Goal: Check status: Check status

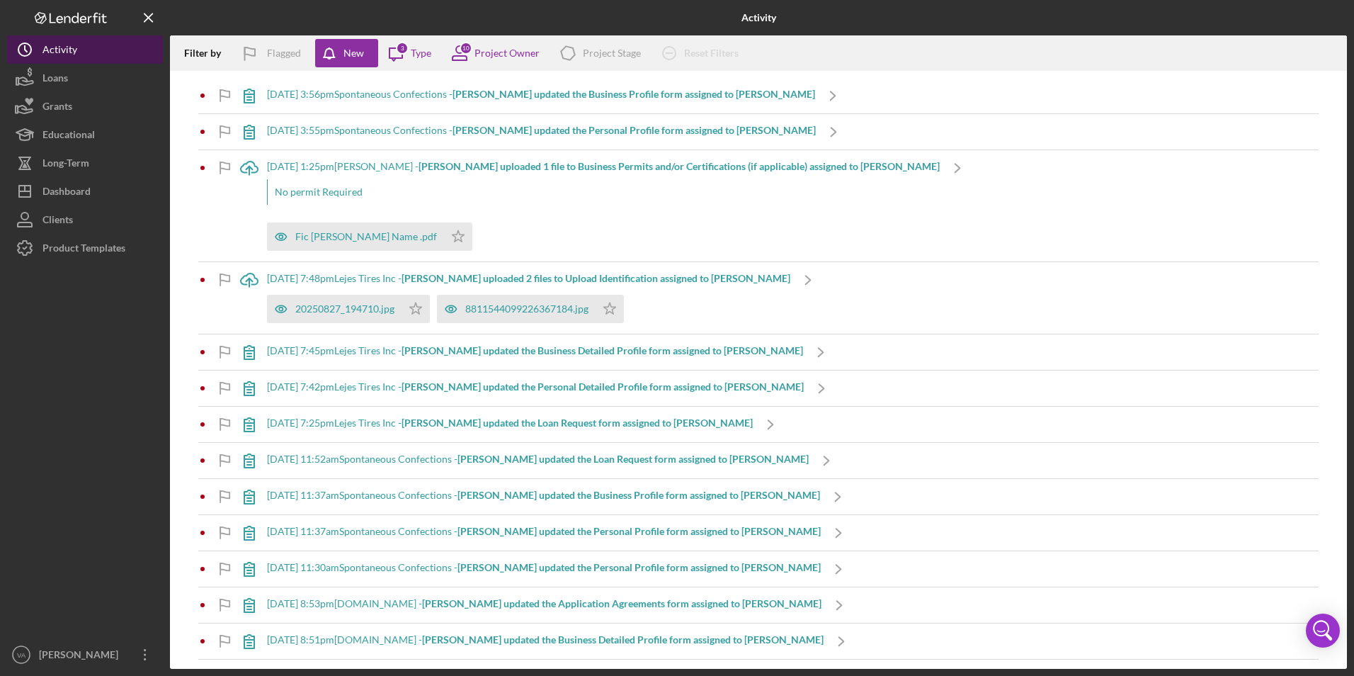
click at [82, 41] on button "Icon/History Activity" at bounding box center [85, 49] width 156 height 28
click at [93, 49] on button "Icon/History Activity" at bounding box center [85, 49] width 156 height 28
click at [92, 78] on button "Loans" at bounding box center [85, 78] width 156 height 28
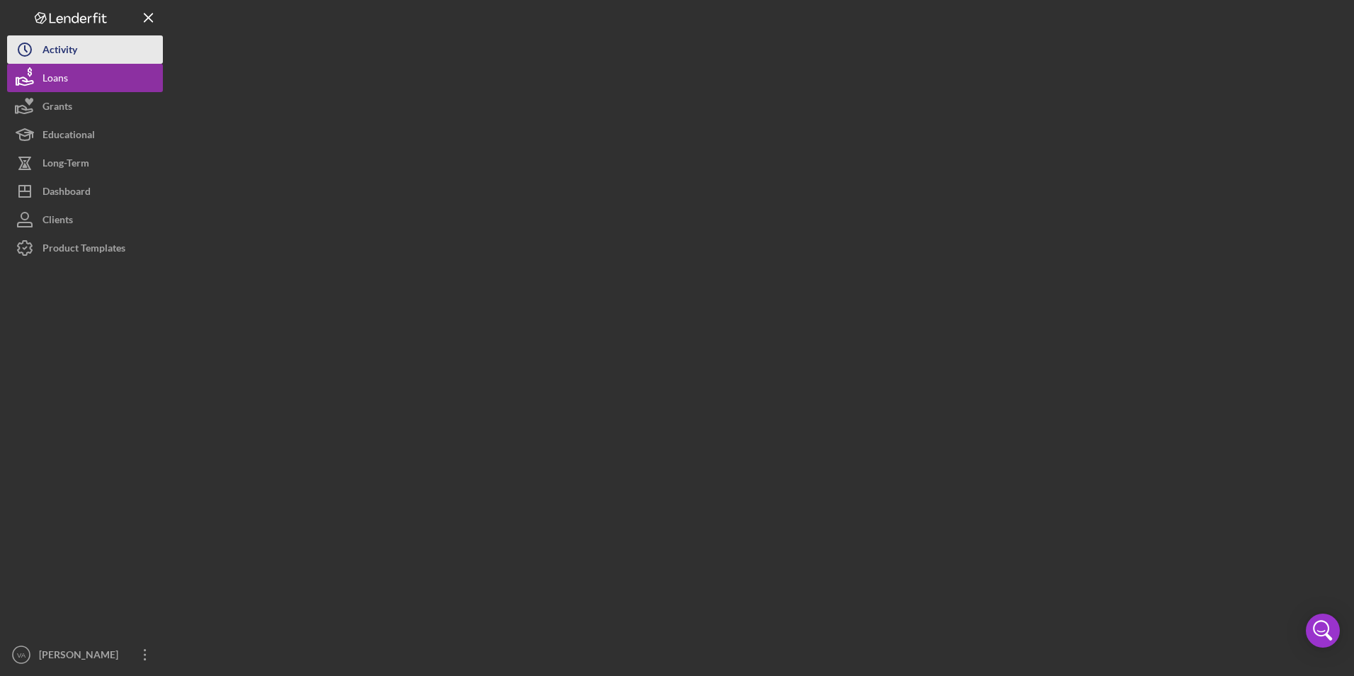
click at [96, 55] on button "Icon/History Activity" at bounding box center [85, 49] width 156 height 28
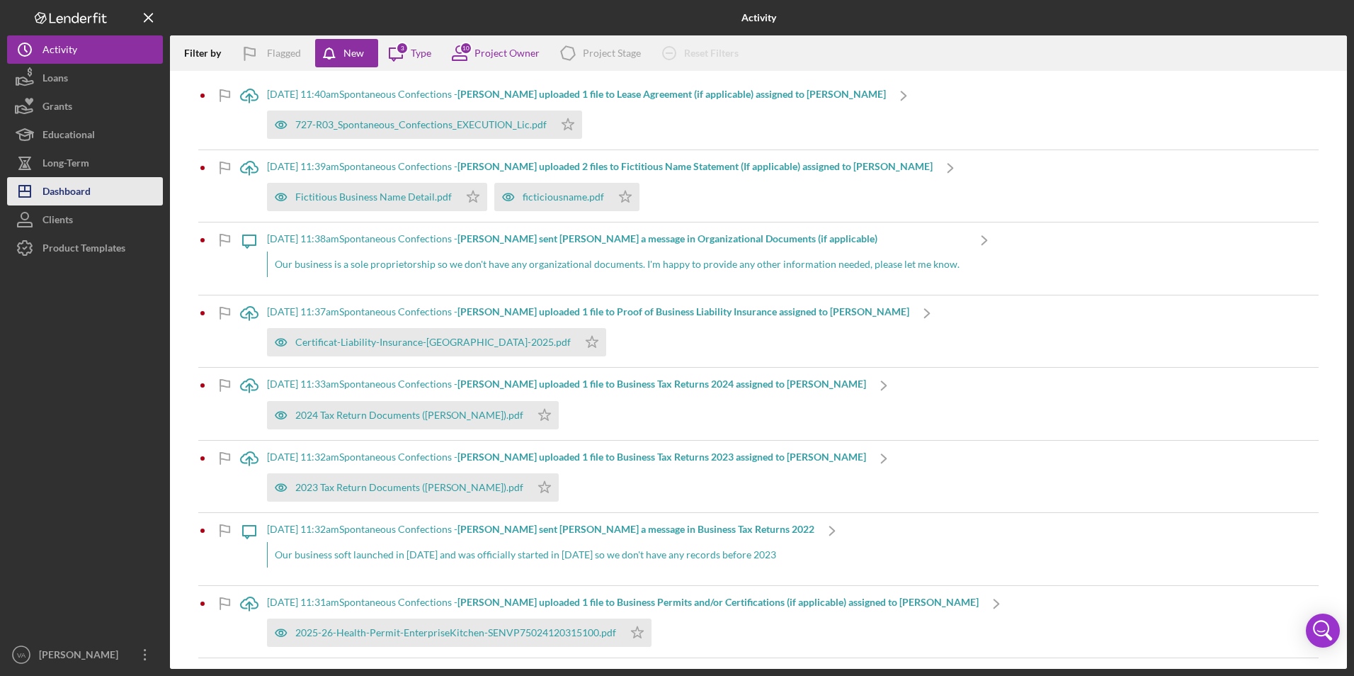
click at [80, 186] on div "Dashboard" at bounding box center [67, 193] width 48 height 32
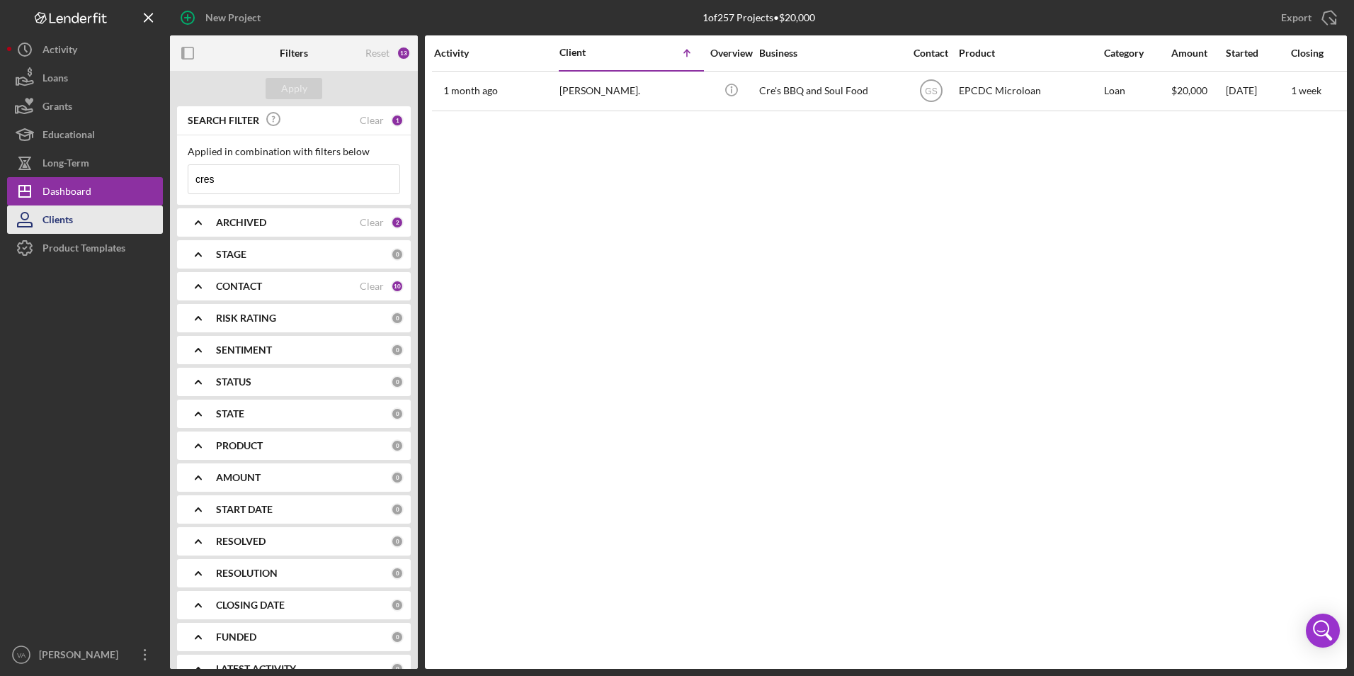
click at [102, 213] on button "Clients" at bounding box center [85, 219] width 156 height 28
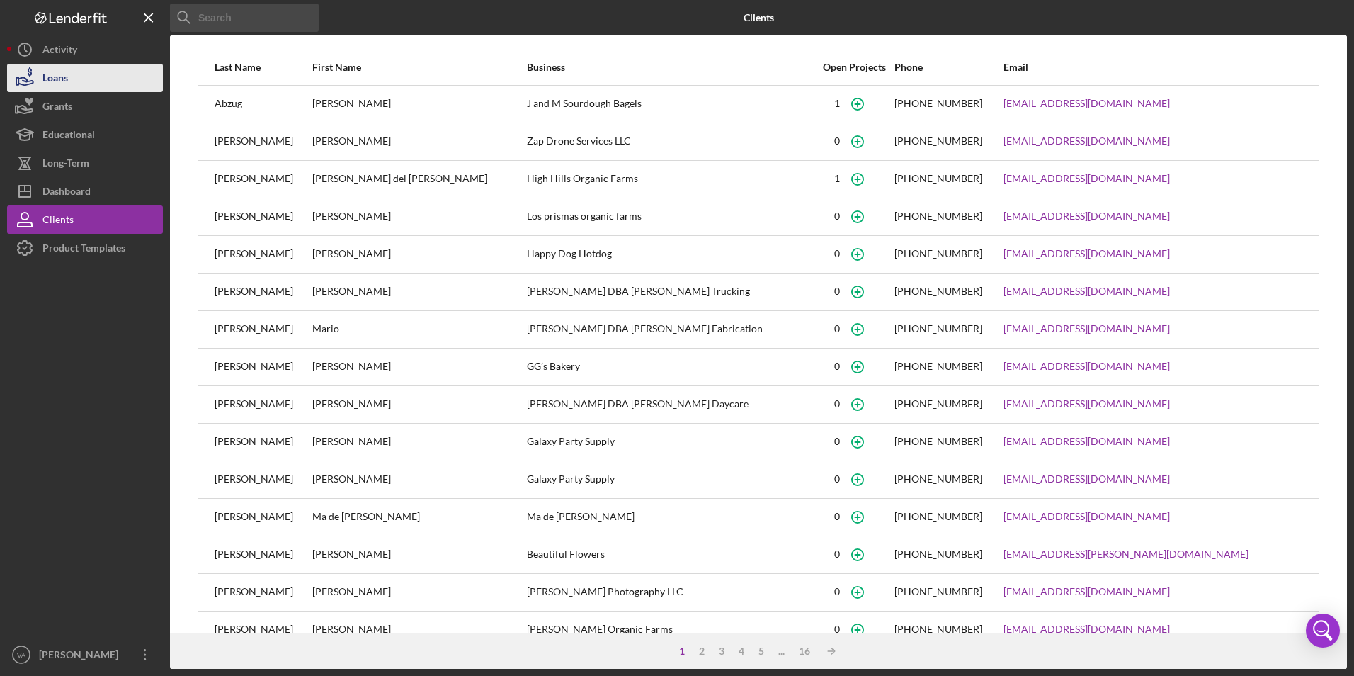
click at [86, 78] on button "Loans" at bounding box center [85, 78] width 156 height 28
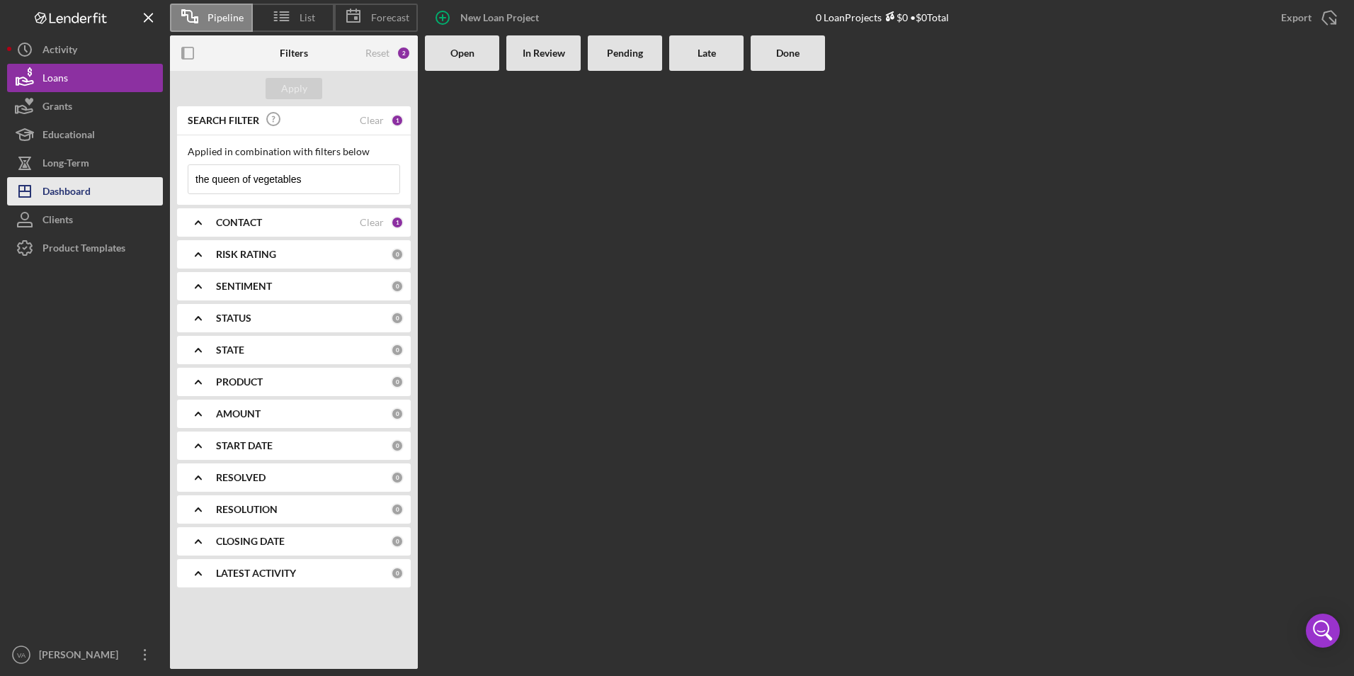
click at [77, 182] on div "Dashboard" at bounding box center [67, 193] width 48 height 32
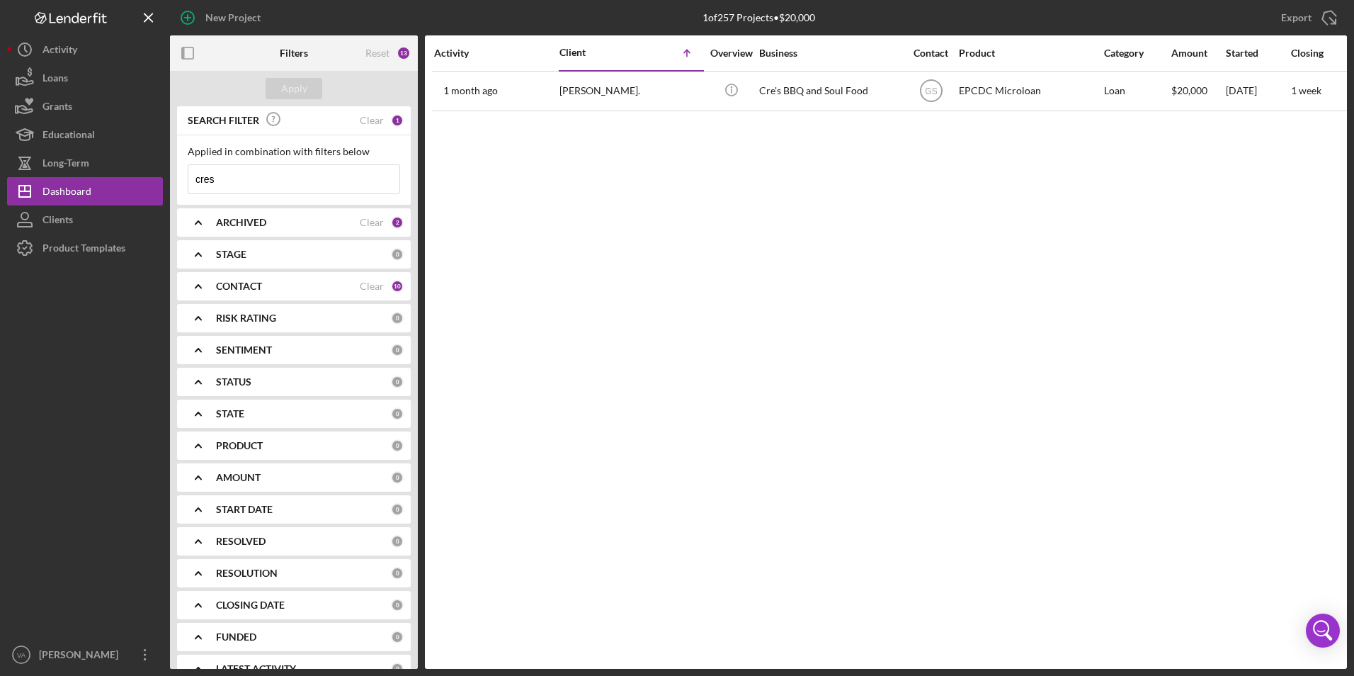
drag, startPoint x: 252, startPoint y: 173, endPoint x: 171, endPoint y: 159, distance: 82.7
click at [172, 160] on div "SEARCH FILTER Clear 1 Applied in combination with filters below cres Icon/Menu …" at bounding box center [294, 387] width 248 height 562
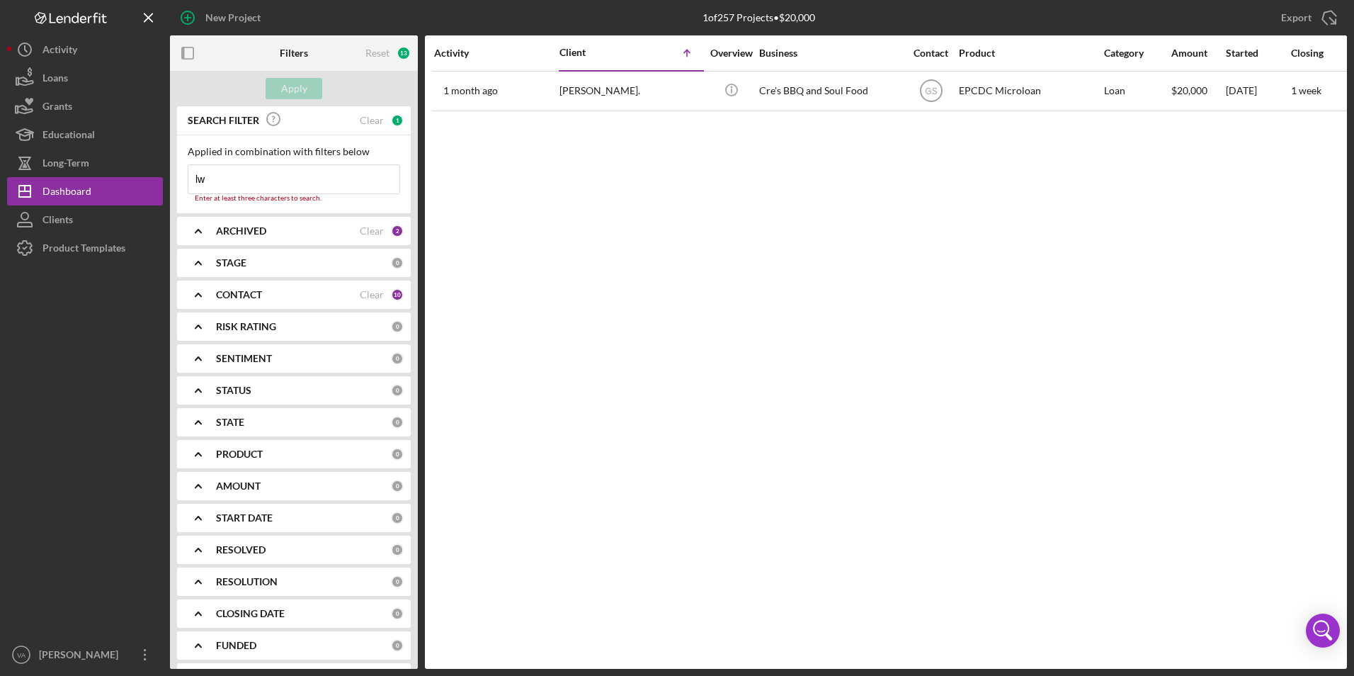
type input "l"
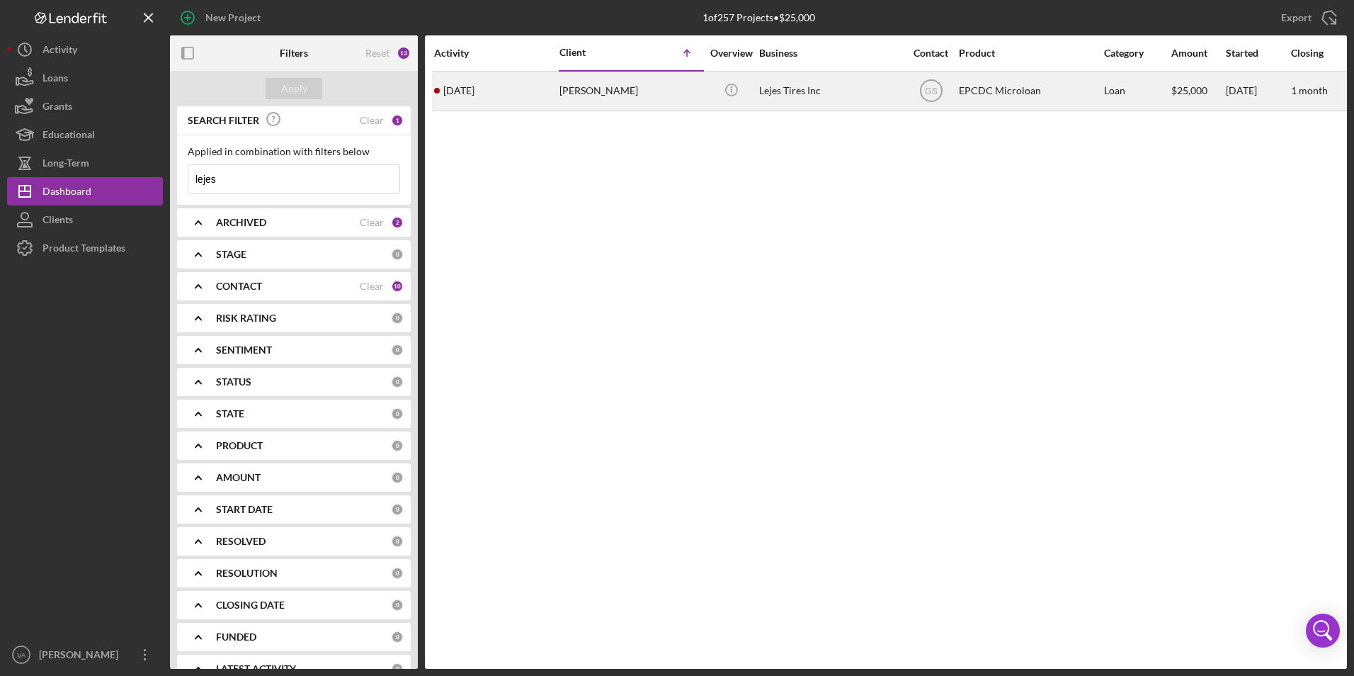
type input "lejes"
click at [871, 92] on div "Lejes Tires Inc" at bounding box center [830, 91] width 142 height 38
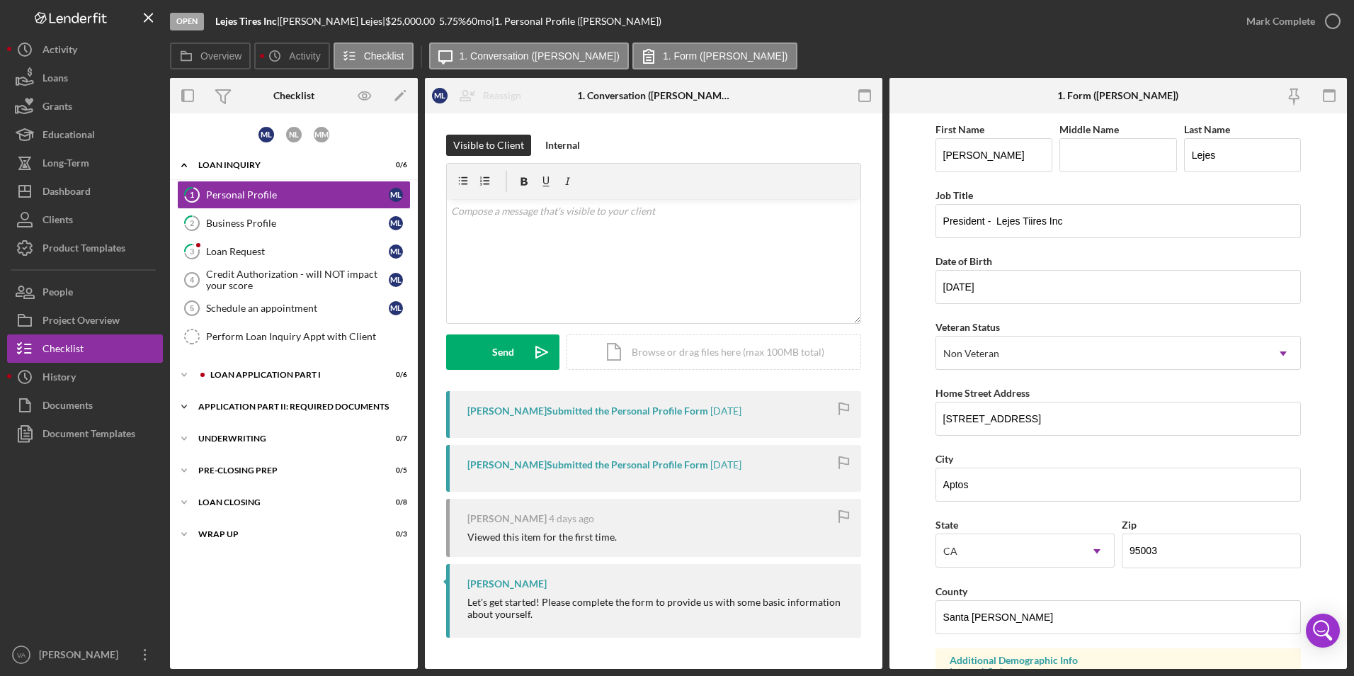
click at [188, 403] on icon "Icon/Expander" at bounding box center [184, 406] width 28 height 28
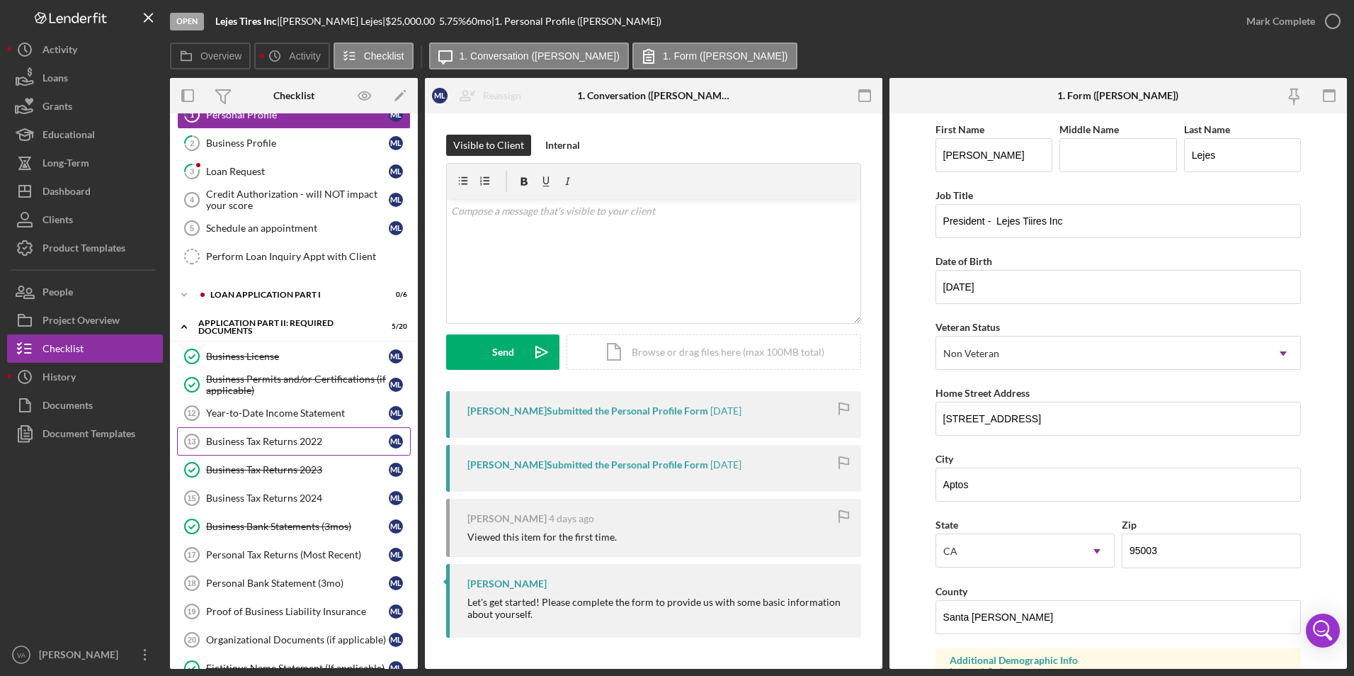
scroll to position [142, 0]
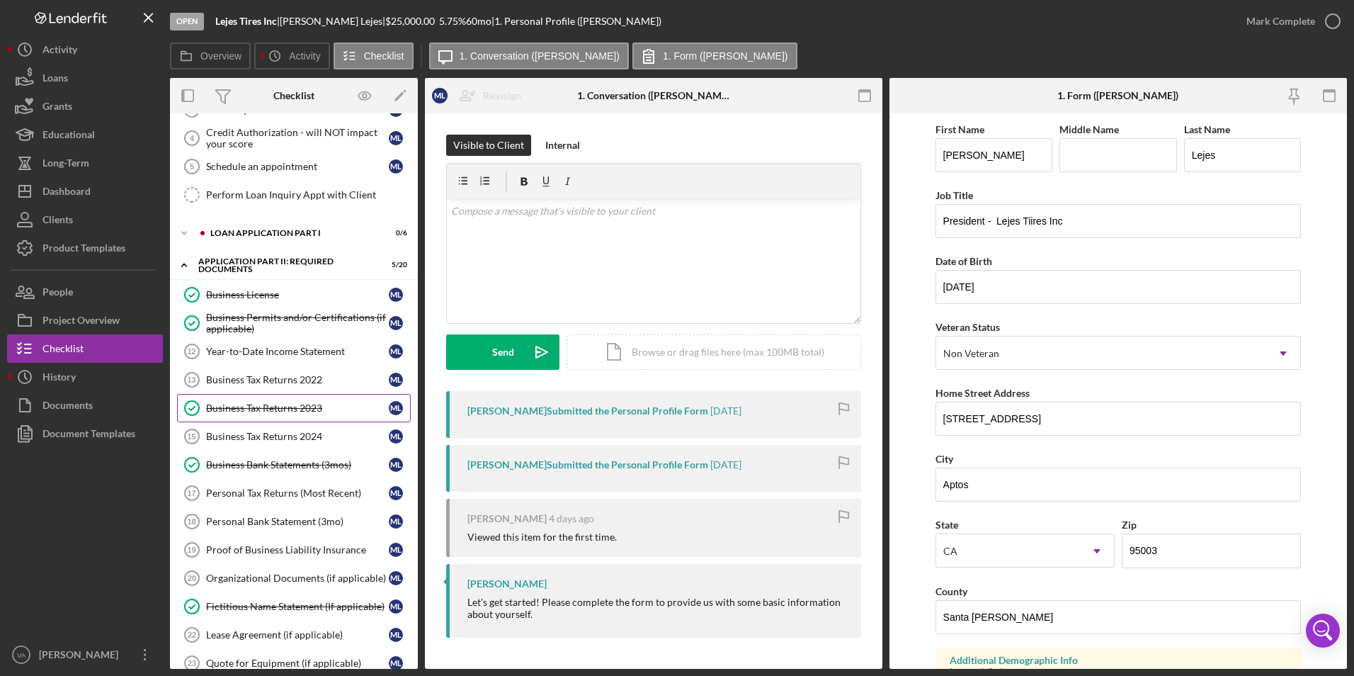
click at [298, 402] on div "Business Tax Returns 2023" at bounding box center [297, 407] width 183 height 11
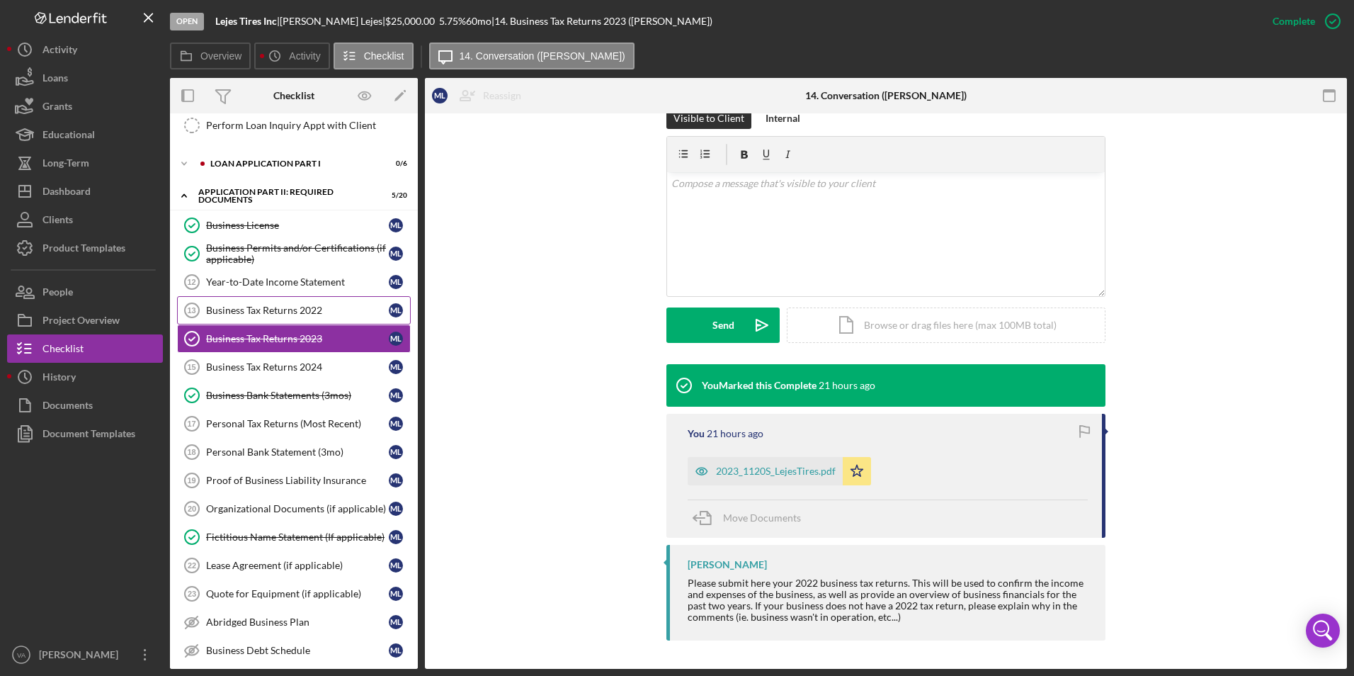
scroll to position [354, 0]
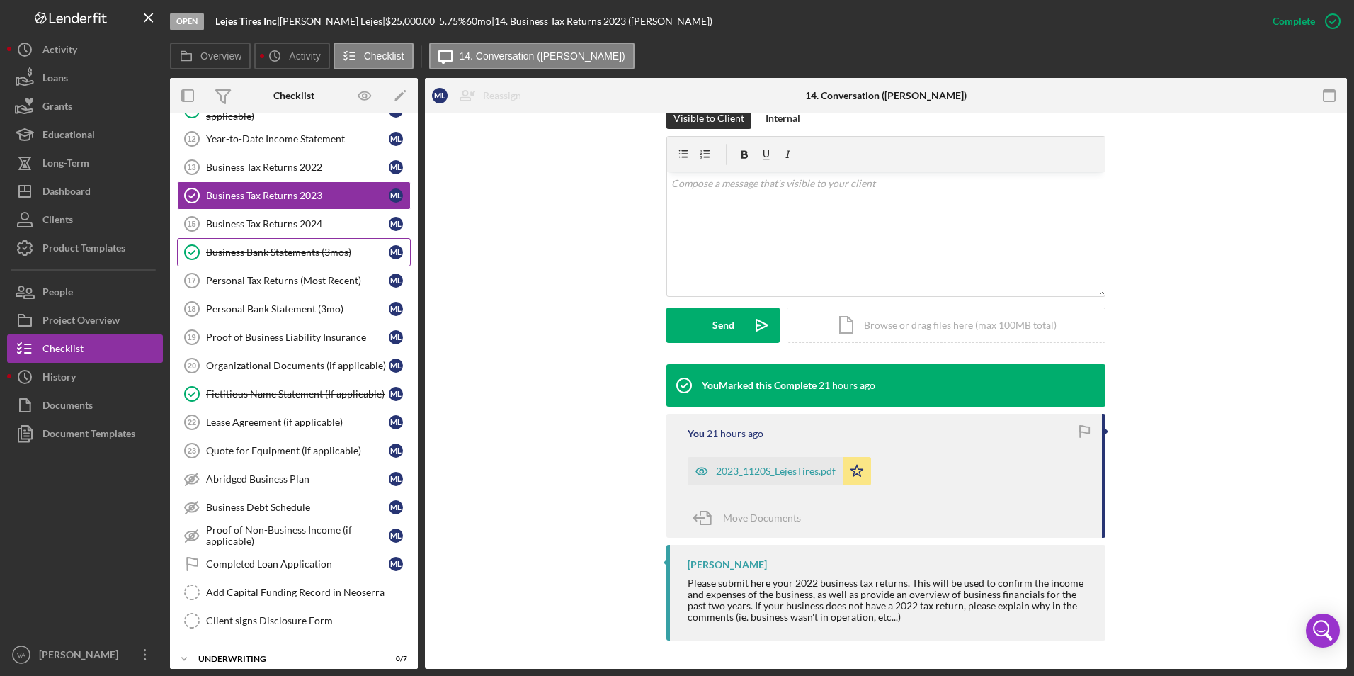
click at [268, 263] on link "Business Bank Statements (3mos) Business Bank Statements (3mos) M L" at bounding box center [294, 252] width 234 height 28
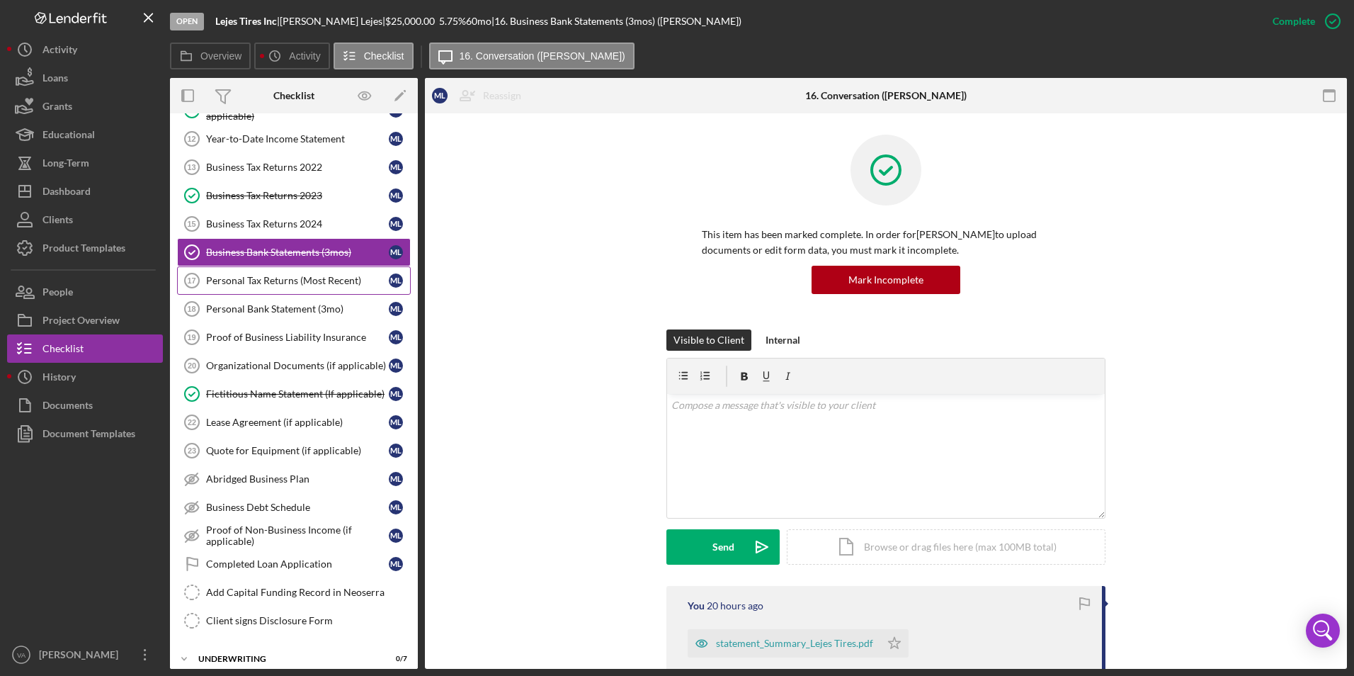
click at [266, 287] on link "Personal Tax Returns (Most Recent) 17 Personal Tax Returns (Most Recent) M L" at bounding box center [294, 280] width 234 height 28
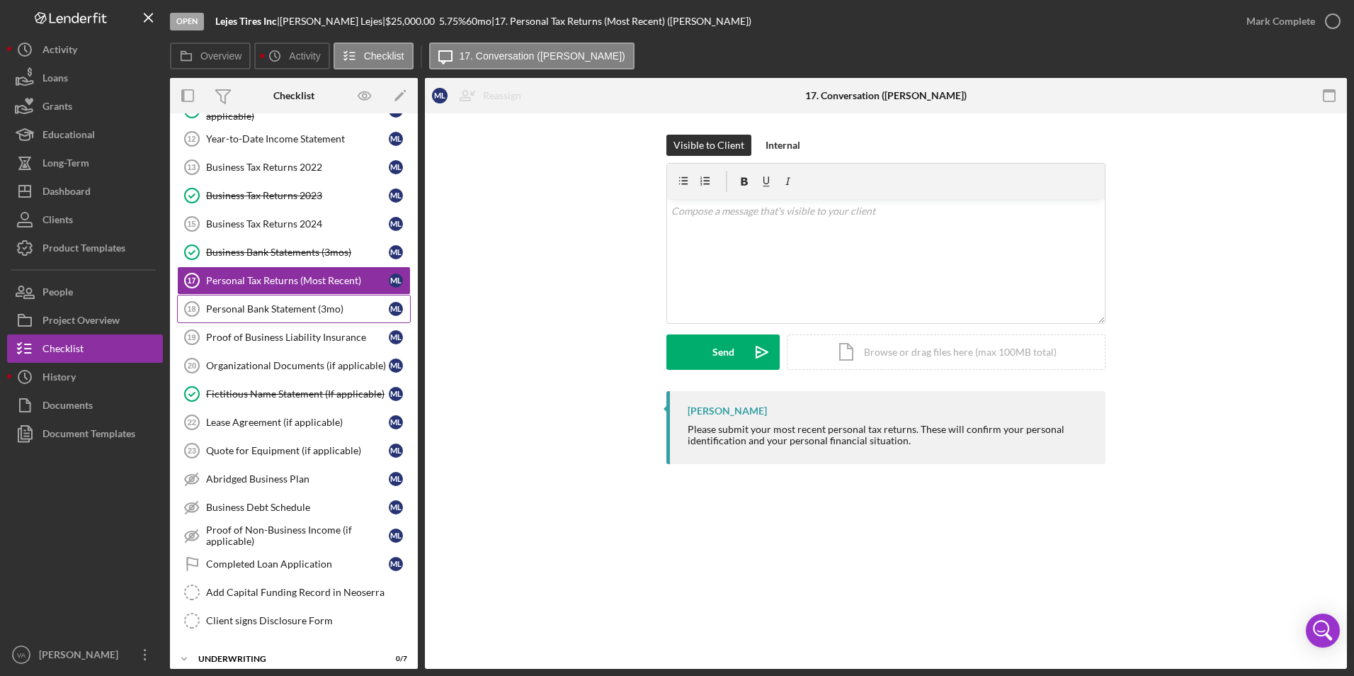
click at [281, 312] on div "Personal Bank Statement (3mo)" at bounding box center [297, 308] width 183 height 11
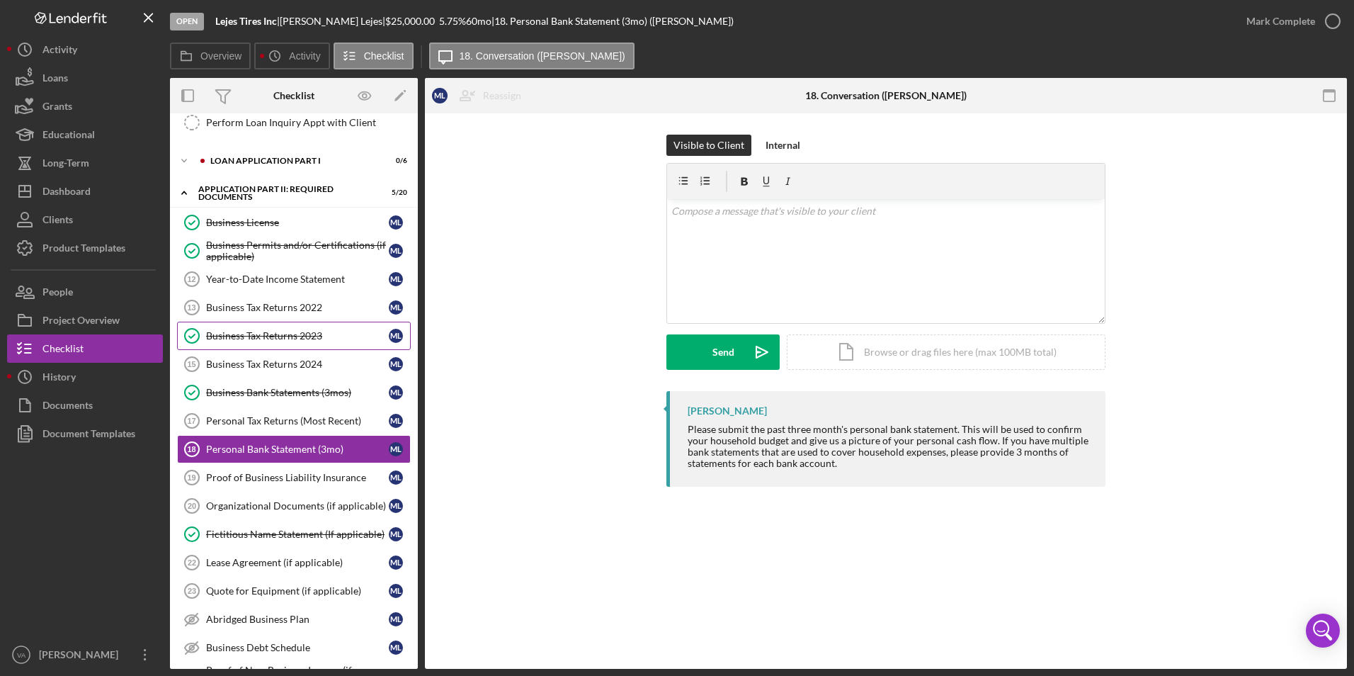
scroll to position [213, 0]
